Goal: Navigation & Orientation: Find specific page/section

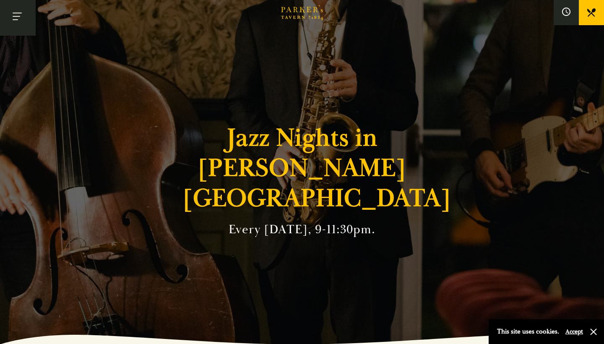
click at [19, 20] on button "Toggle navigation" at bounding box center [18, 18] width 36 height 36
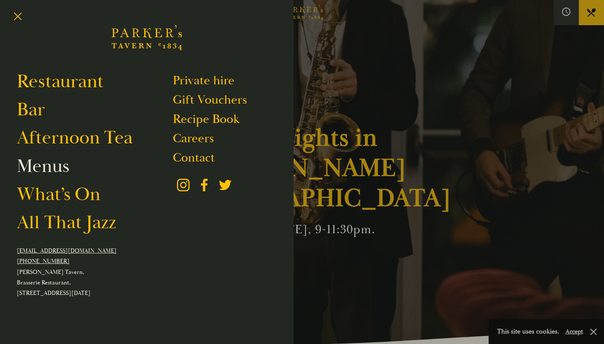
click at [50, 170] on link "Menus" at bounding box center [43, 166] width 52 height 24
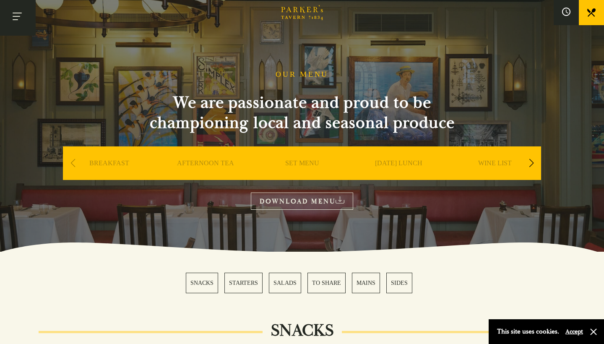
click at [18, 17] on button "Toggle navigation" at bounding box center [18, 18] width 36 height 36
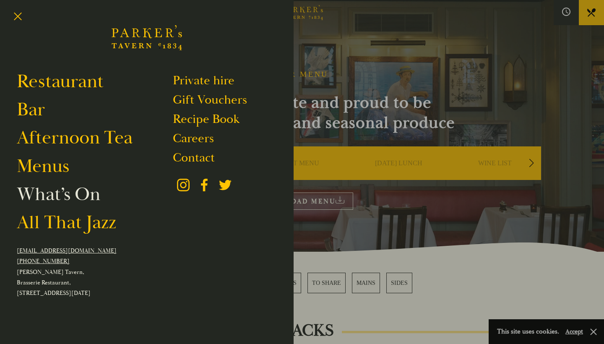
click at [56, 201] on link "What’s On" at bounding box center [59, 195] width 84 height 24
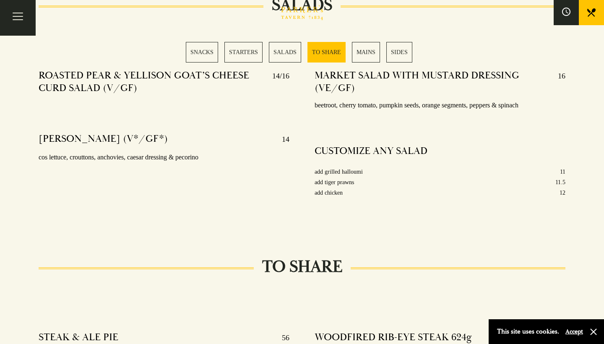
scroll to position [1052, 0]
